Goal: Transaction & Acquisition: Purchase product/service

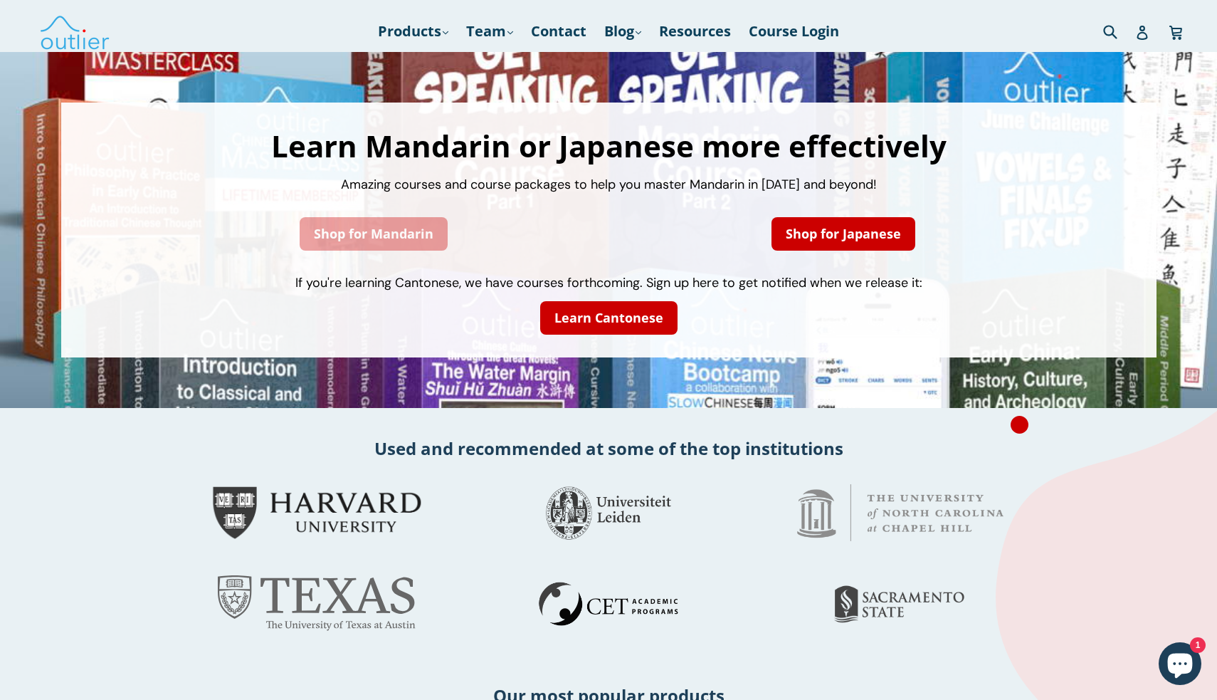
click at [337, 233] on link "Shop for Mandarin" at bounding box center [374, 233] width 148 height 33
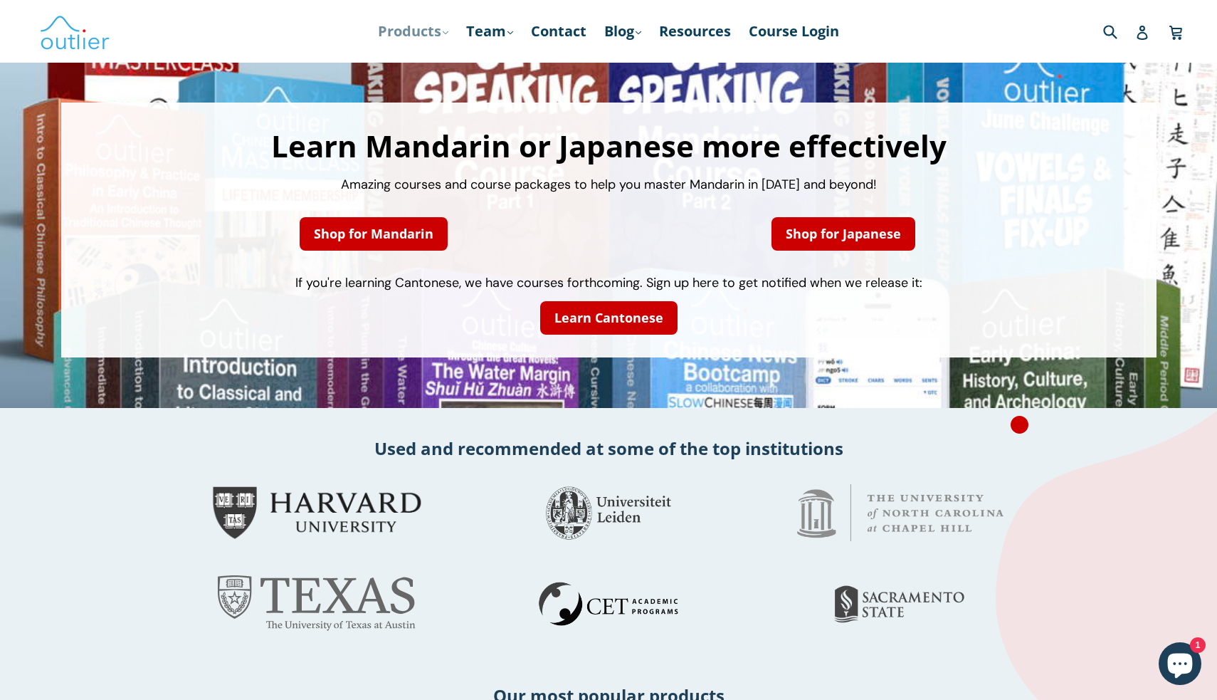
click at [443, 32] on icon ".cls-1{fill:#231f20}" at bounding box center [446, 33] width 6 height 6
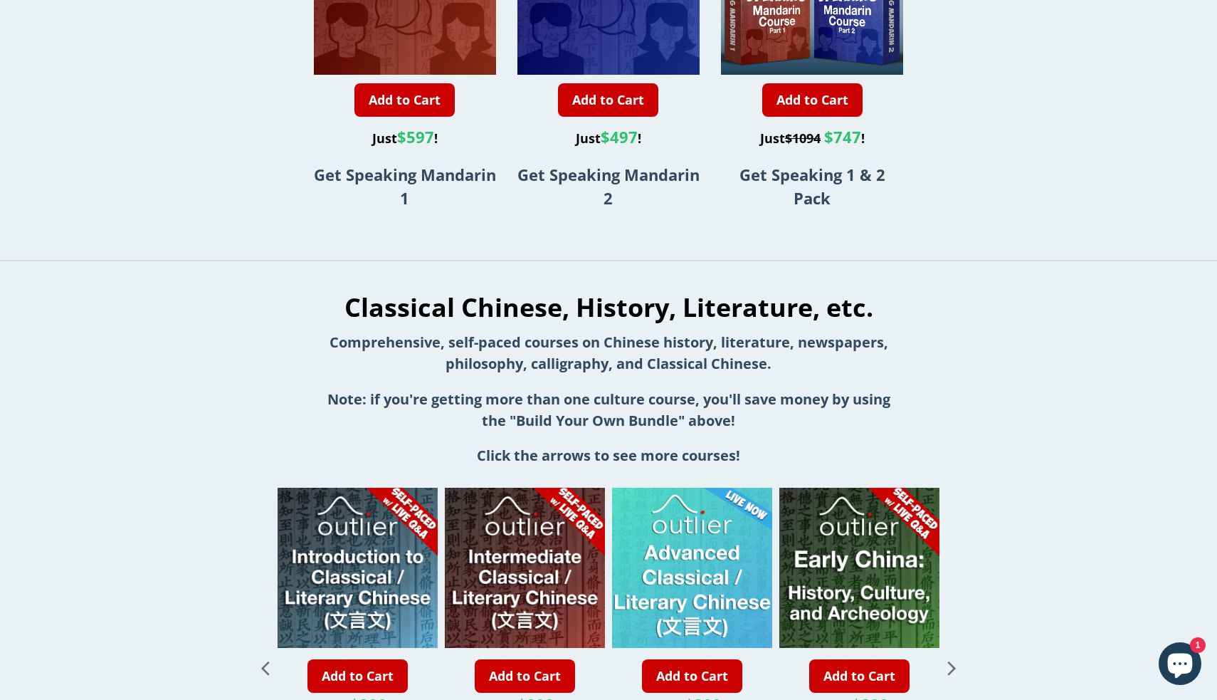
scroll to position [1160, 0]
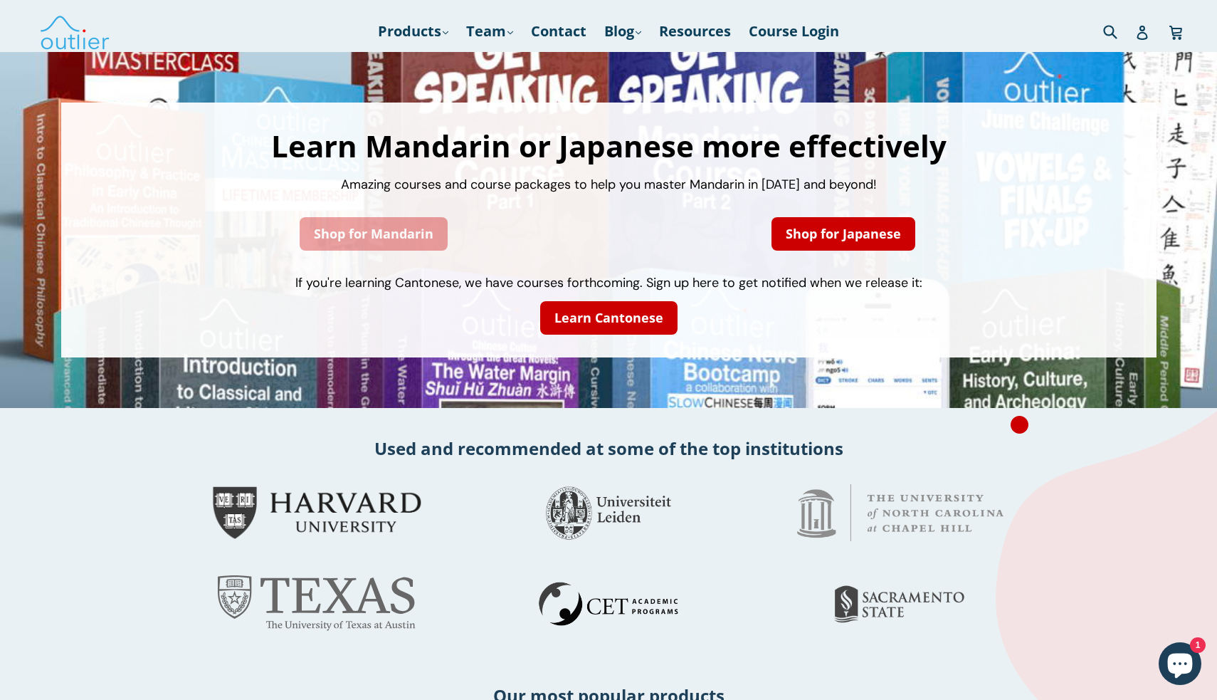
click at [384, 247] on link "Shop for Mandarin" at bounding box center [374, 233] width 148 height 33
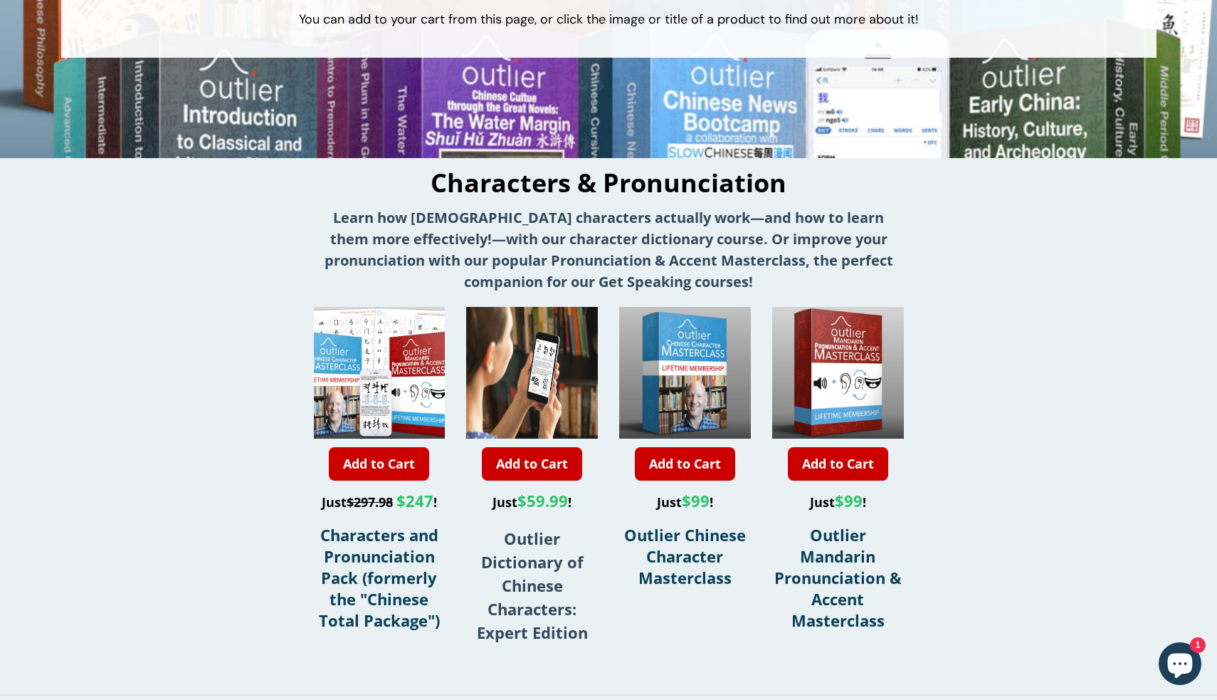
scroll to position [334, 0]
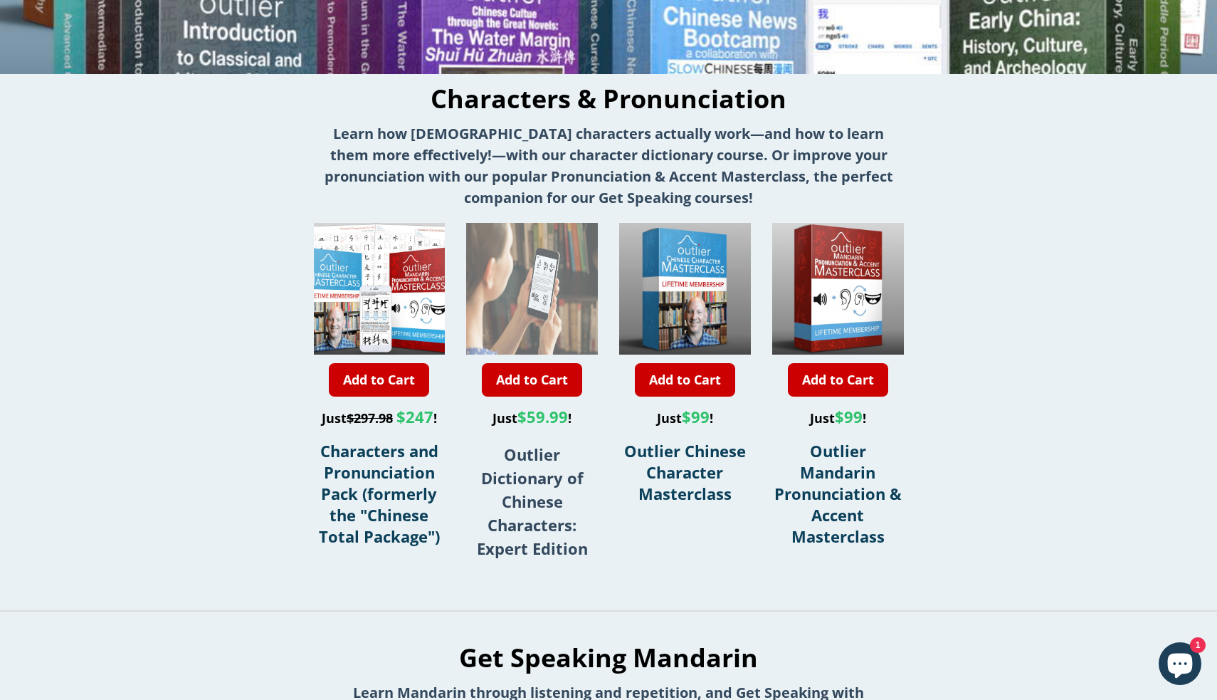
click at [529, 300] on img at bounding box center [532, 289] width 132 height 132
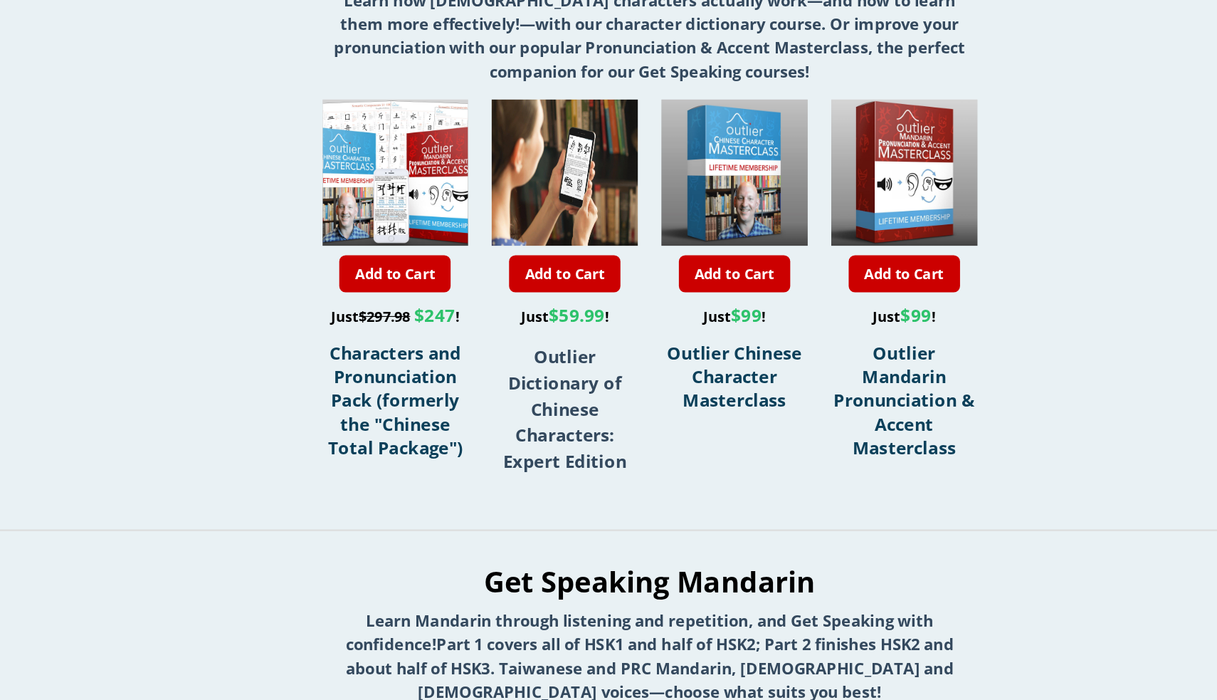
scroll to position [389, 0]
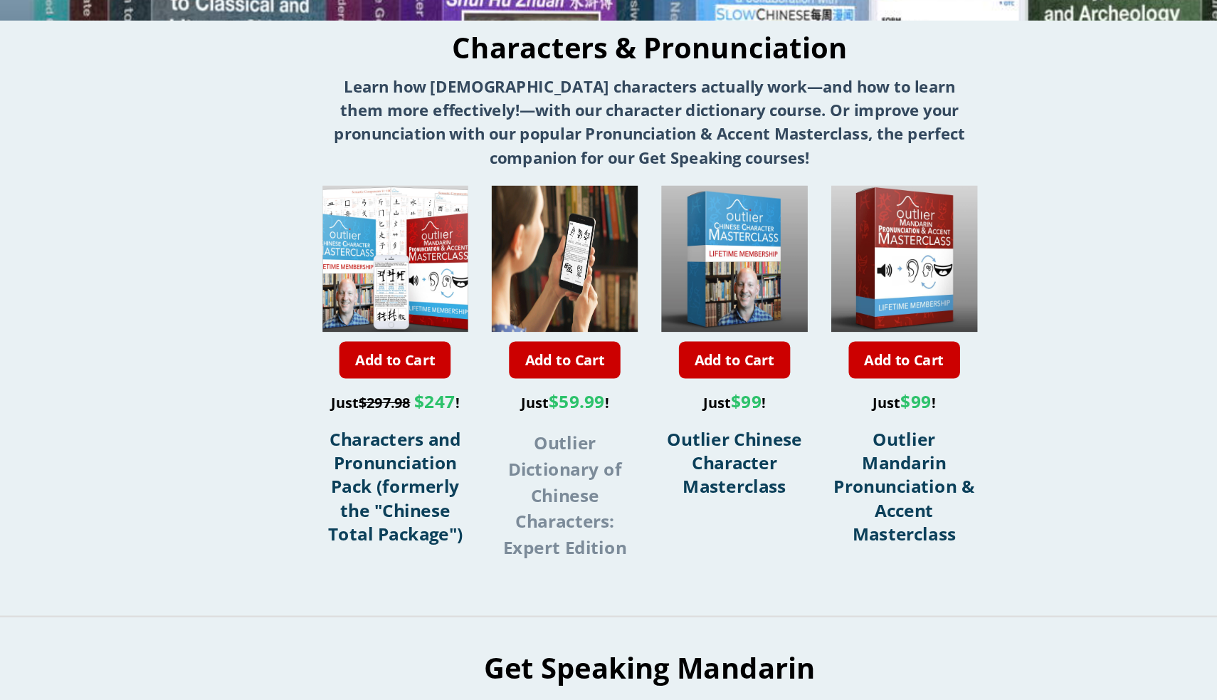
click at [517, 421] on strong "Outlier Dictionary of Chinese Characters: Expert Edition" at bounding box center [532, 445] width 111 height 115
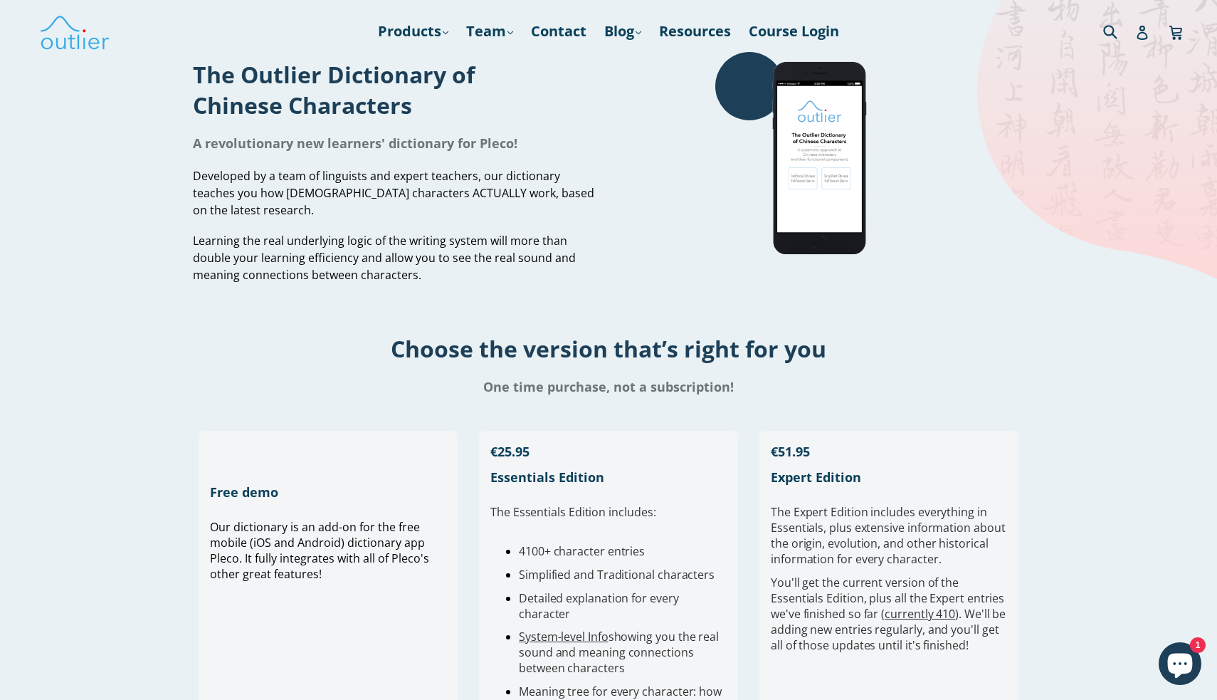
click at [331, 231] on div "Developed by a team of linguists and expert teachers, our dictionary teaches yo…" at bounding box center [395, 225] width 405 height 116
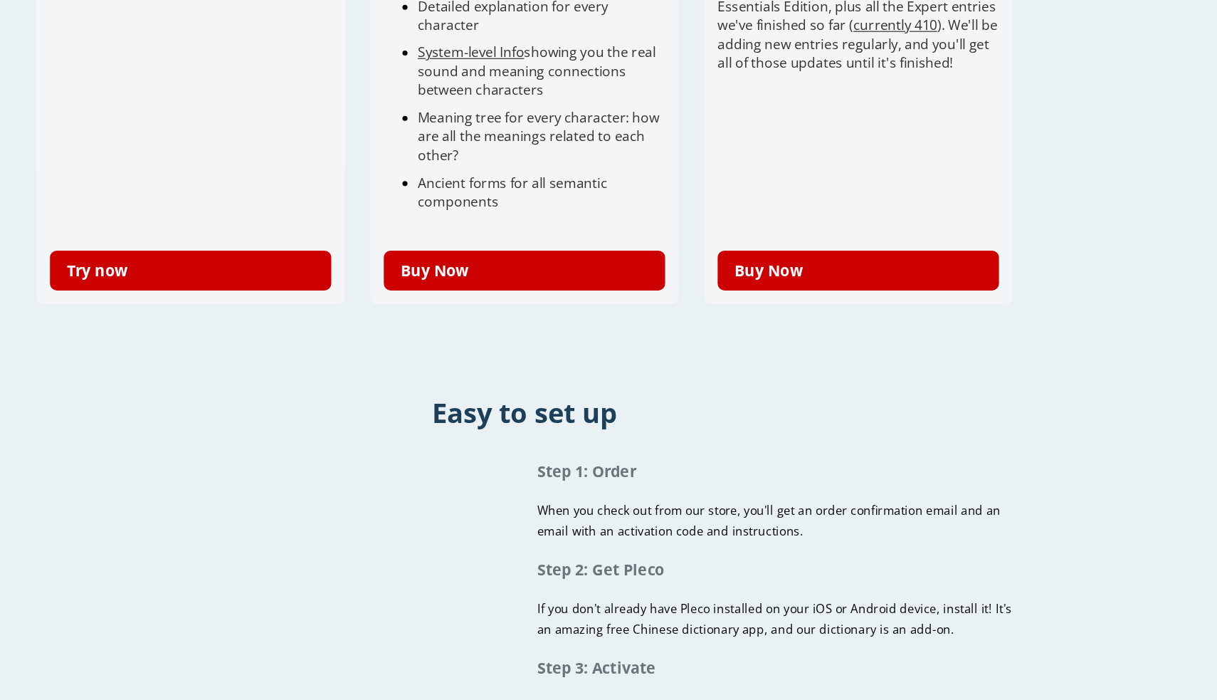
scroll to position [569, 0]
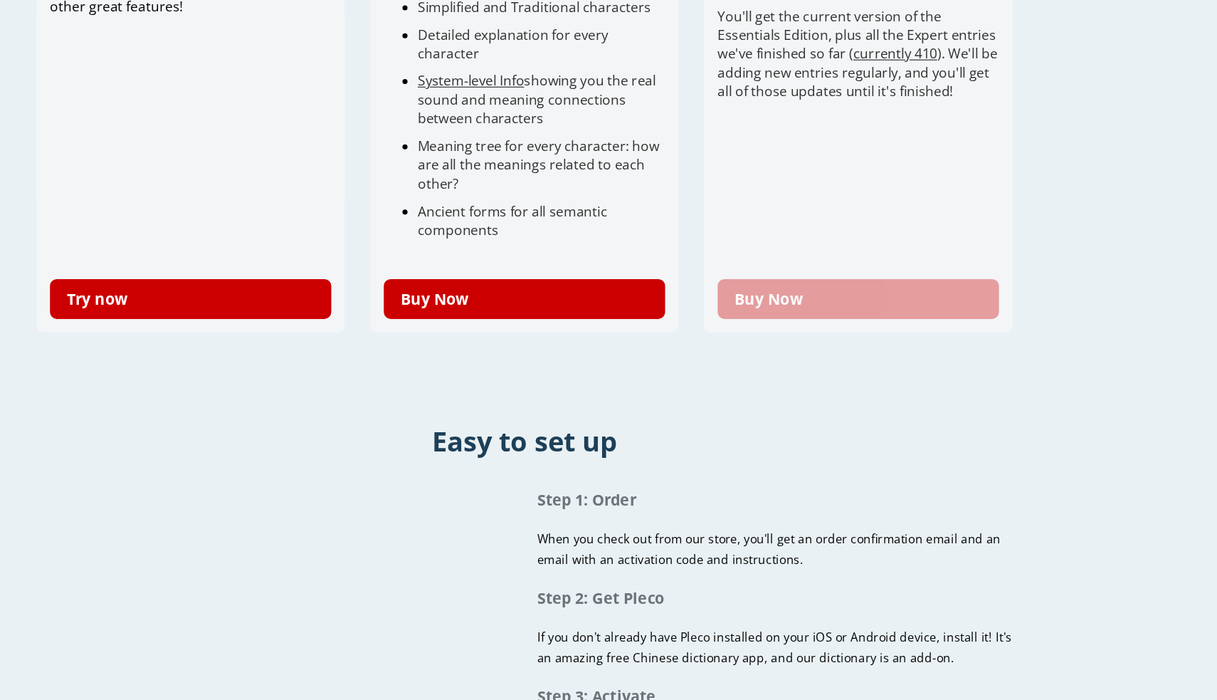
click at [771, 247] on link "Buy Now" at bounding box center [889, 250] width 236 height 33
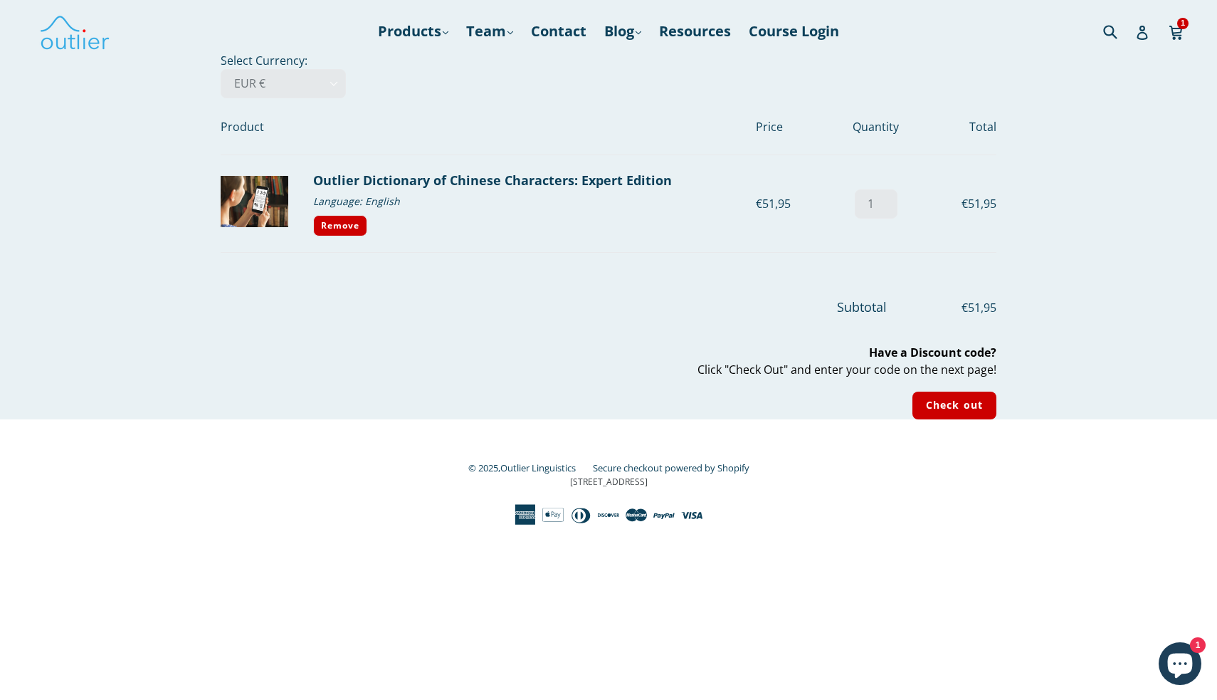
click at [872, 365] on p "Have a Discount code? Click "Check Out" and enter your code on the next page!" at bounding box center [609, 361] width 776 height 34
click at [949, 402] on input "Check out" at bounding box center [954, 405] width 84 height 28
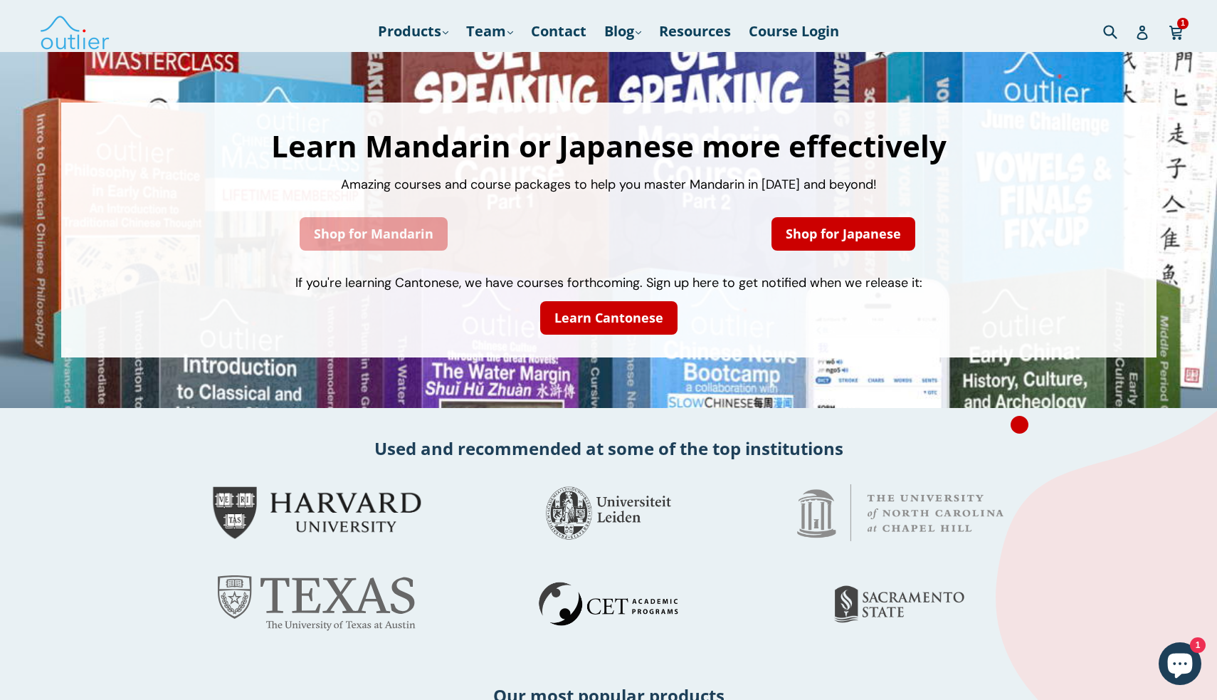
click at [342, 230] on link "Shop for Mandarin" at bounding box center [374, 233] width 148 height 33
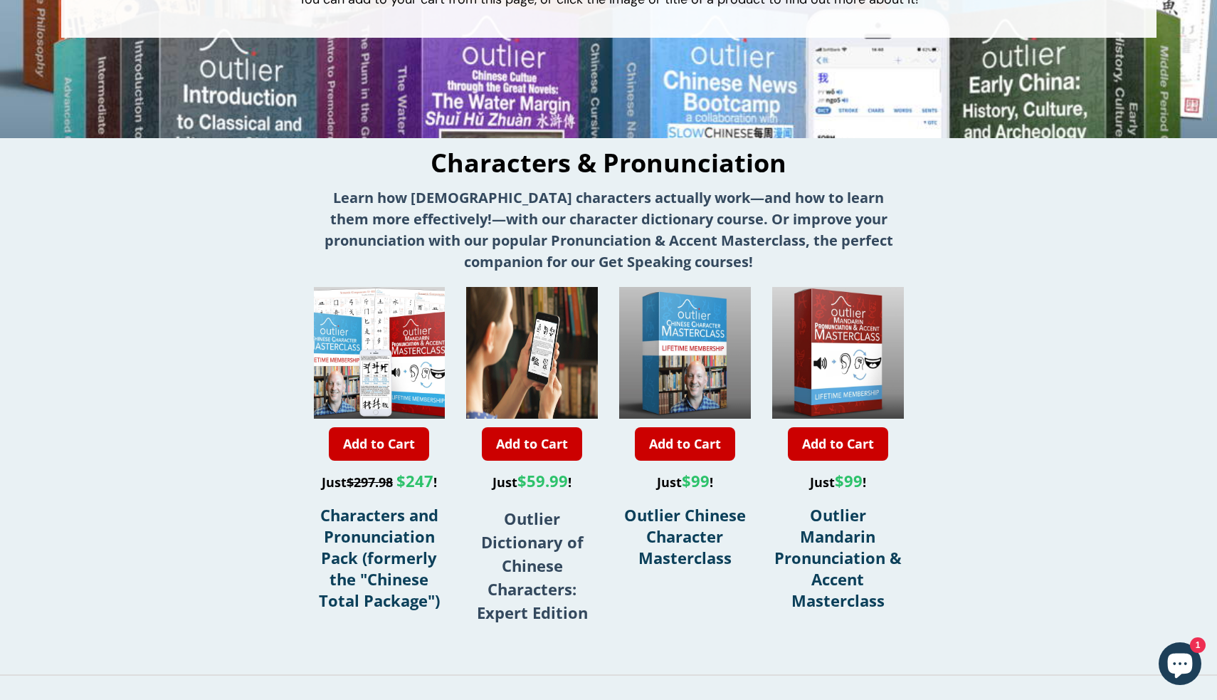
scroll to position [288, 0]
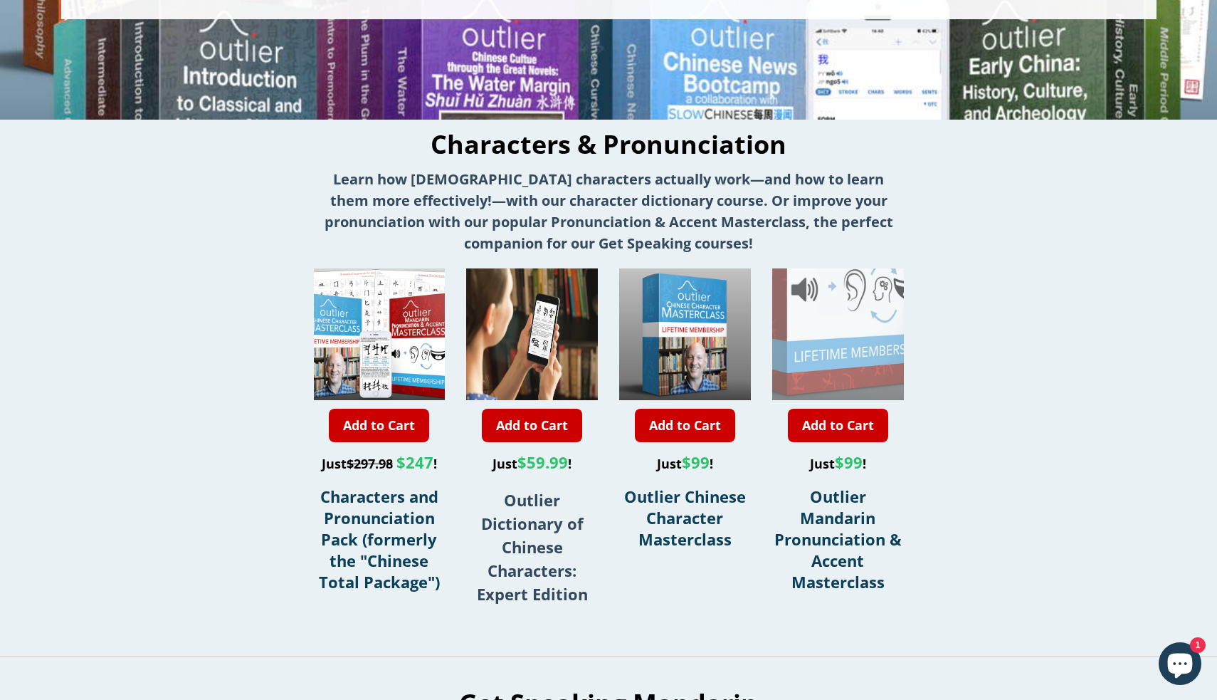
click at [836, 362] on div at bounding box center [840, 268] width 263 height 263
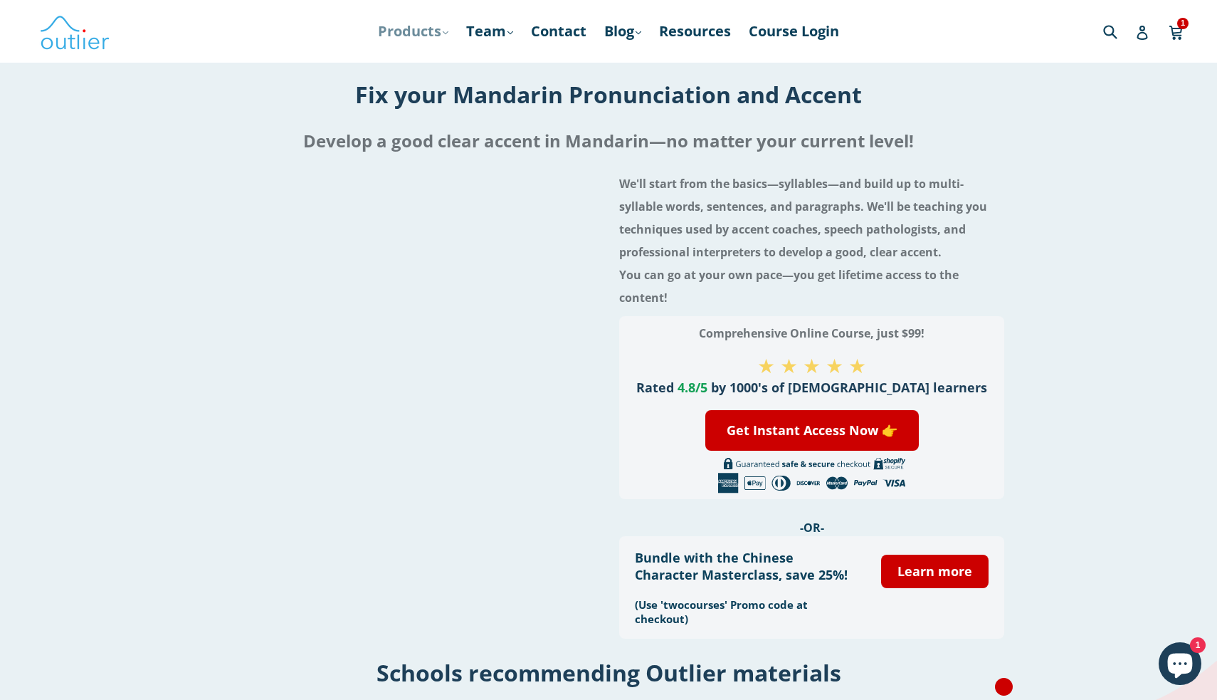
click at [408, 36] on link "Products .cls-1{fill:#231f20} expand" at bounding box center [413, 32] width 85 height 26
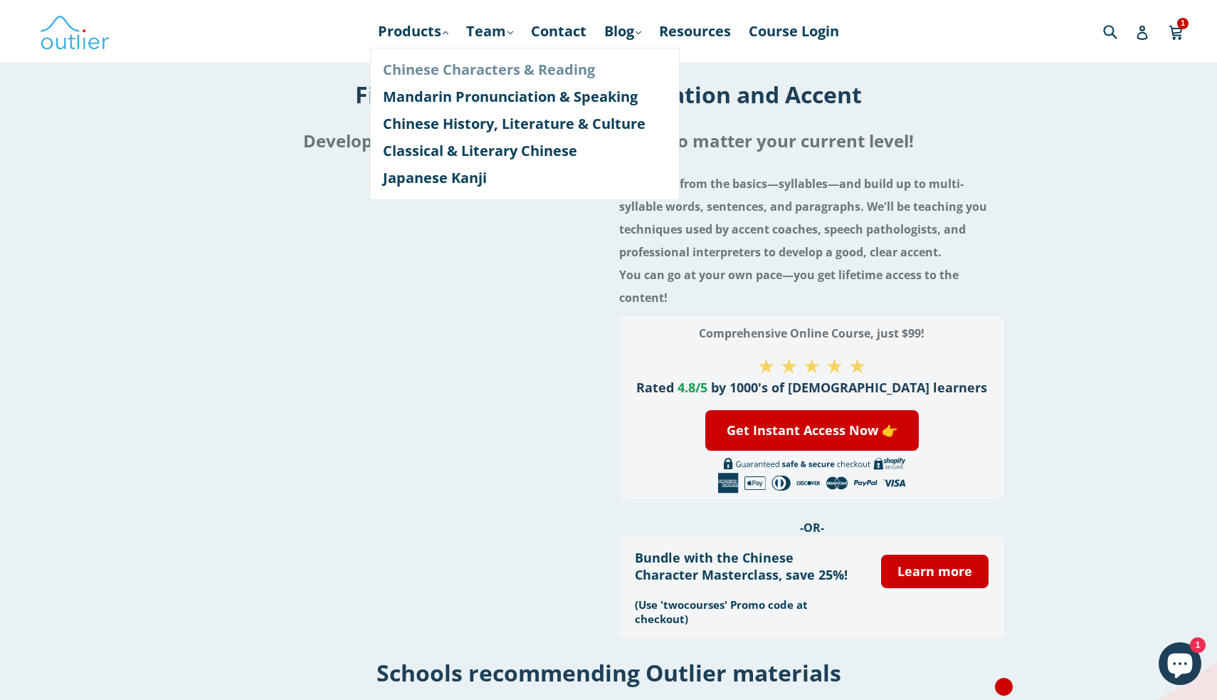
click at [414, 71] on link "Chinese Characters & Reading" at bounding box center [525, 69] width 284 height 27
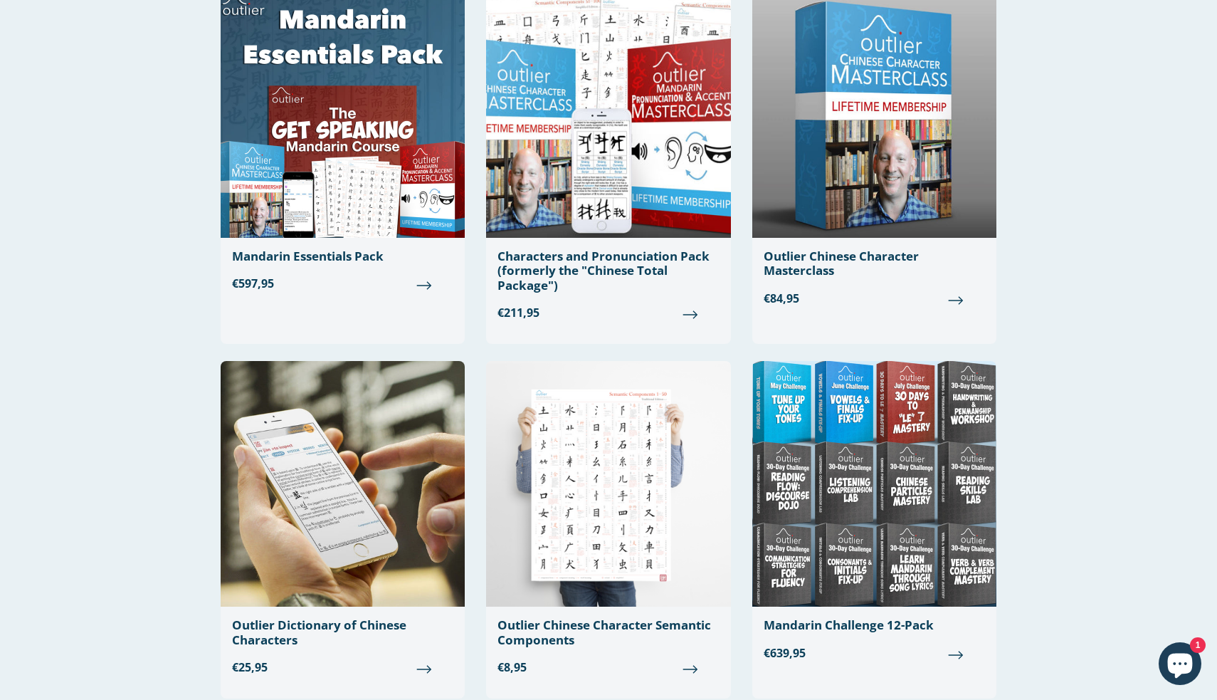
scroll to position [185, 0]
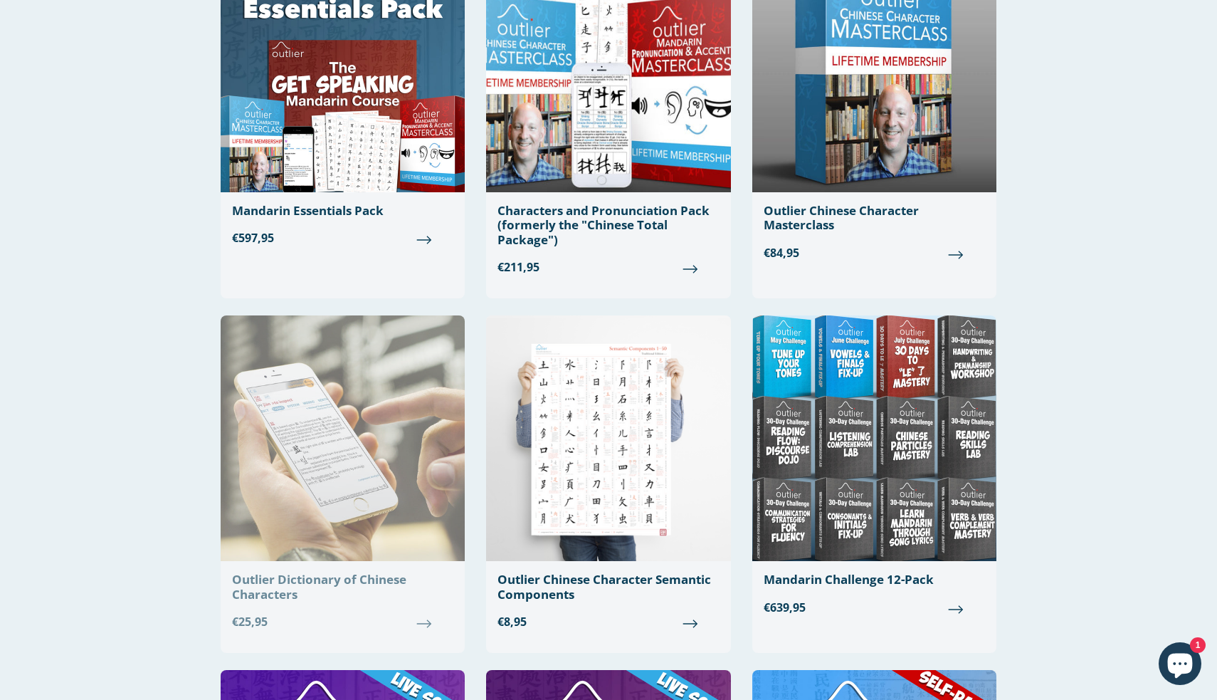
click at [352, 364] on img at bounding box center [343, 438] width 244 height 246
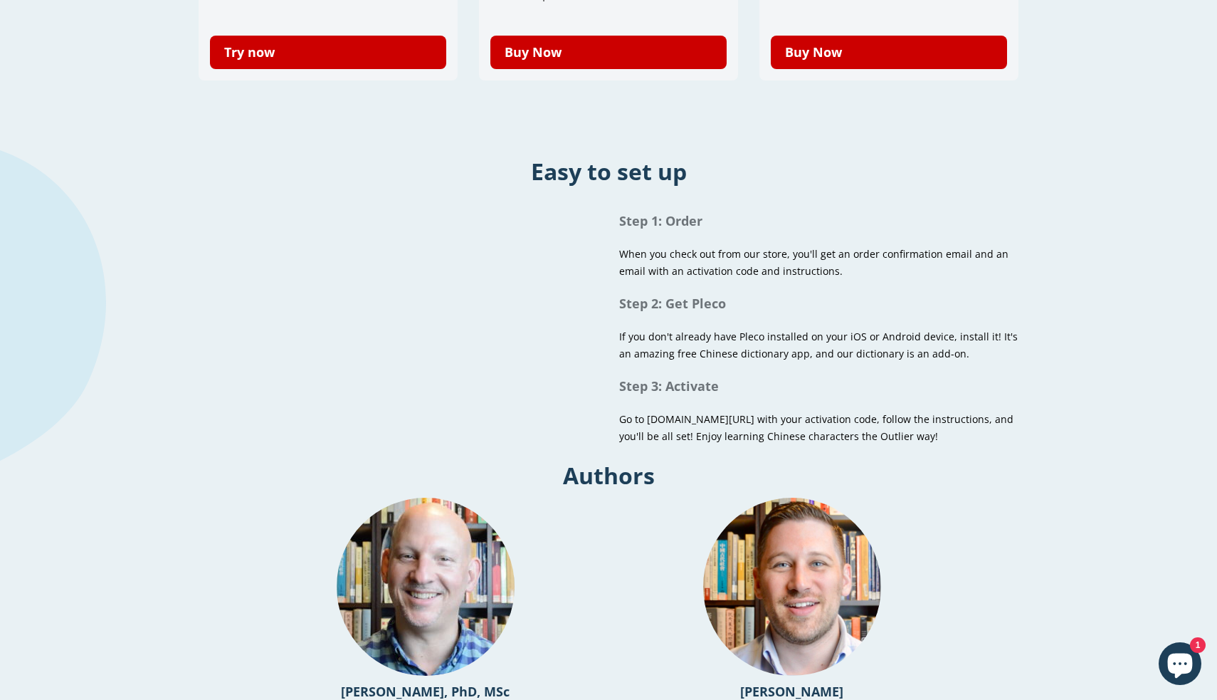
scroll to position [789, 0]
